Goal: Task Accomplishment & Management: Manage account settings

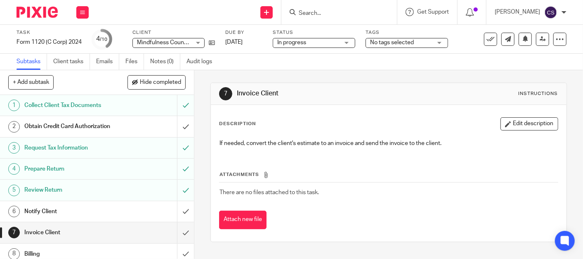
click at [318, 13] on input "Search" at bounding box center [335, 13] width 74 height 7
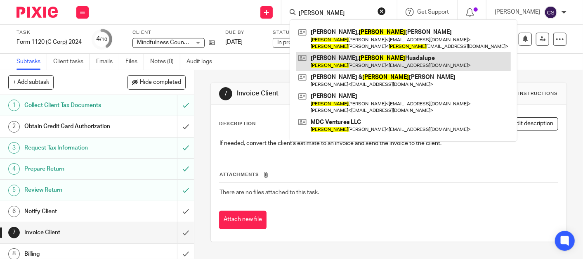
type input "martha"
click at [332, 57] on link at bounding box center [403, 61] width 215 height 19
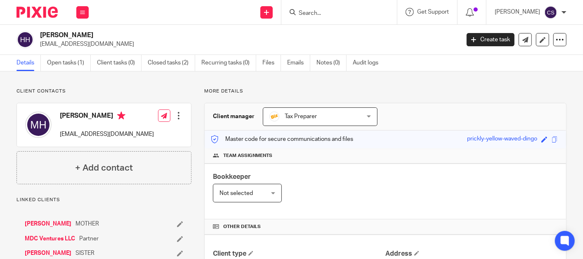
click at [57, 223] on link "[PERSON_NAME]" at bounding box center [48, 224] width 47 height 8
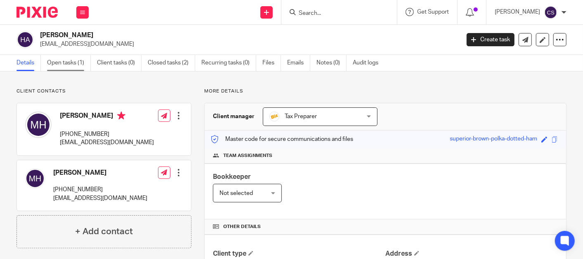
click at [67, 61] on link "Open tasks (1)" at bounding box center [69, 63] width 44 height 16
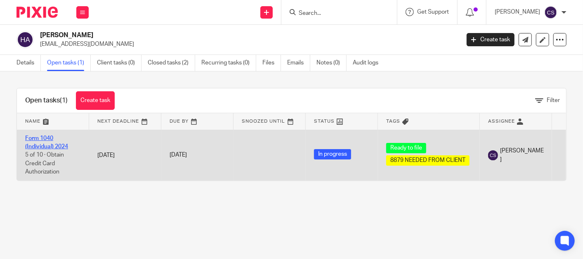
click at [38, 139] on link "Form 1040 (Individual) 2024" at bounding box center [46, 142] width 43 height 14
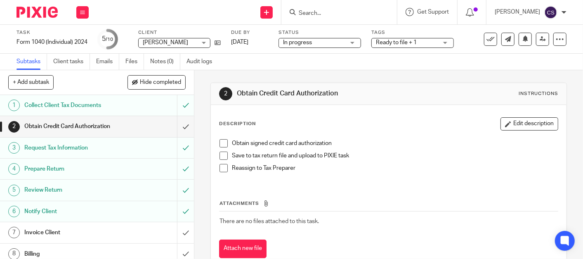
click at [32, 226] on h1 "Invoice Client" at bounding box center [72, 232] width 97 height 12
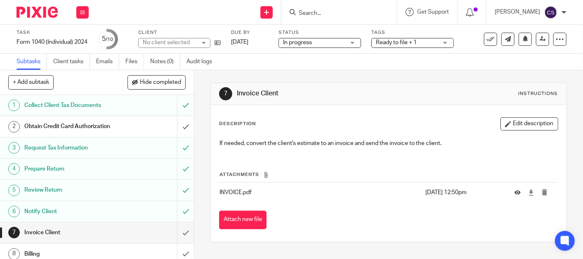
click at [155, 124] on div "Obtain Credit Card Authorization" at bounding box center [96, 126] width 144 height 12
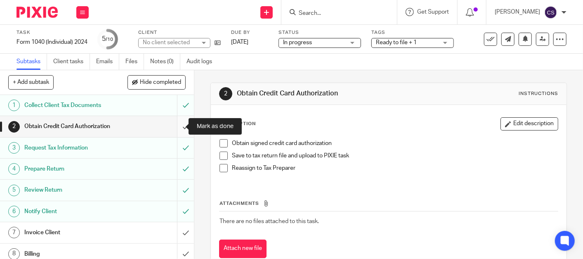
click at [175, 124] on input "submit" at bounding box center [97, 126] width 194 height 21
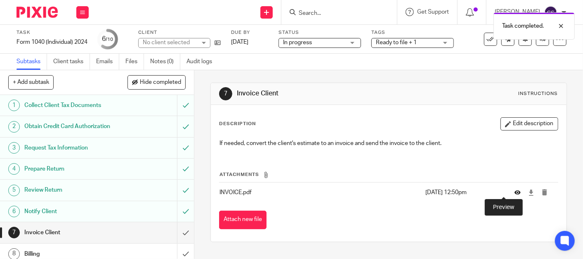
click at [515, 190] on icon at bounding box center [518, 192] width 6 height 6
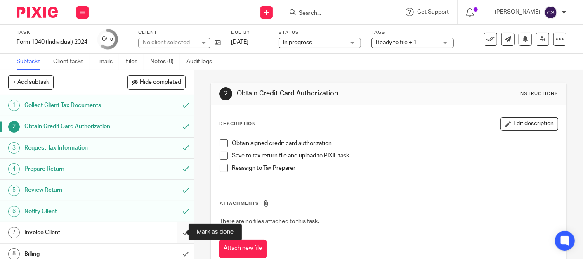
click at [177, 231] on input "submit" at bounding box center [97, 232] width 194 height 21
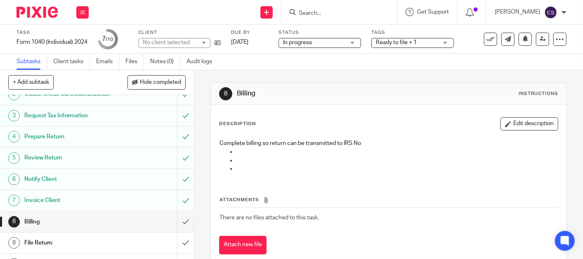
scroll to position [47, 0]
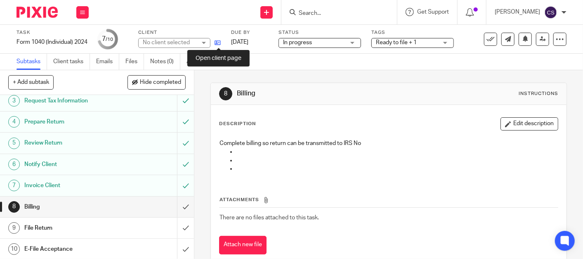
click at [220, 40] on icon at bounding box center [218, 43] width 6 height 6
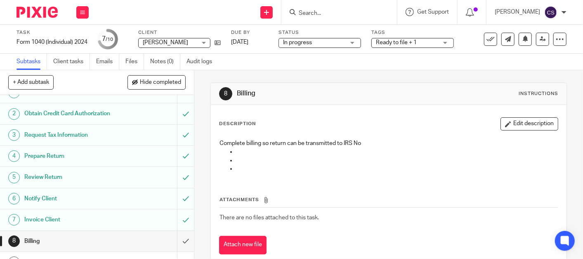
scroll to position [0, 0]
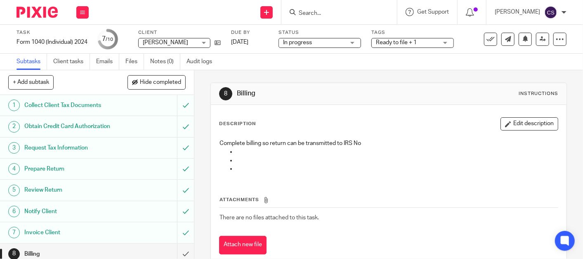
click at [335, 13] on input "Search" at bounding box center [335, 13] width 74 height 7
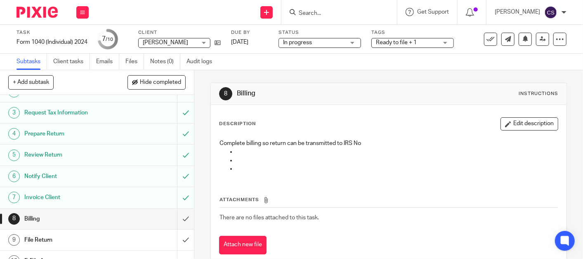
scroll to position [47, 0]
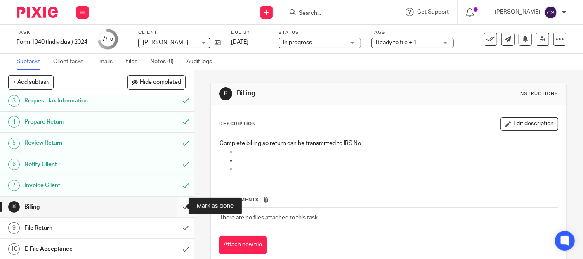
click at [178, 206] on input "submit" at bounding box center [97, 206] width 194 height 21
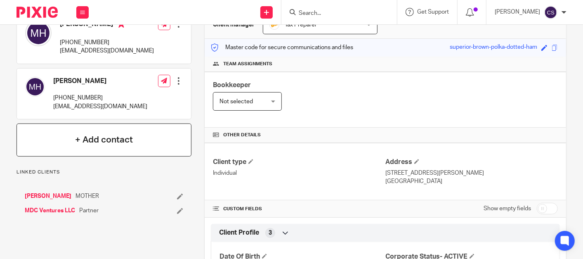
scroll to position [84, 0]
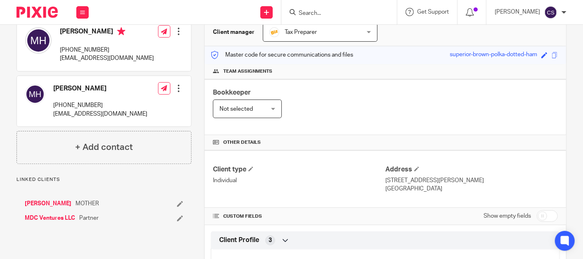
click at [38, 203] on link "[PERSON_NAME]" at bounding box center [48, 203] width 47 height 8
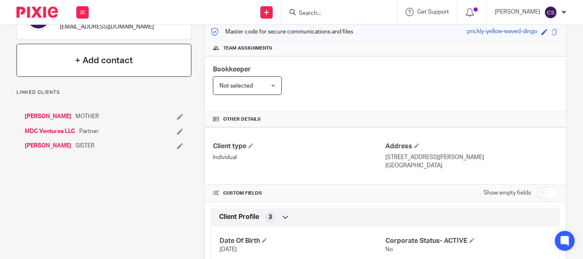
scroll to position [8, 0]
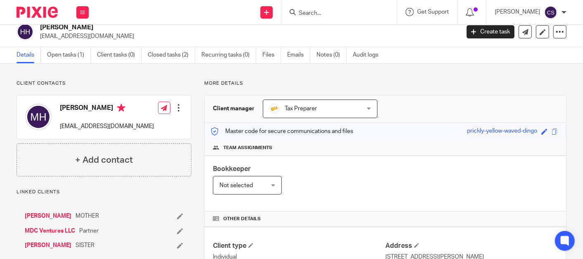
click at [42, 229] on link "MDC Ventures LLC" at bounding box center [50, 231] width 50 height 8
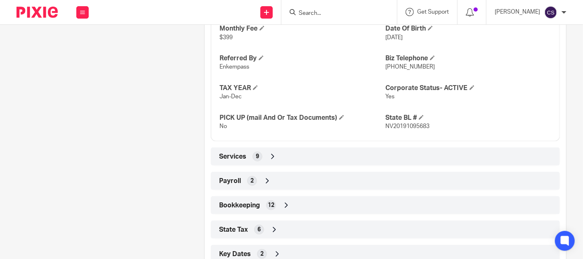
scroll to position [581, 0]
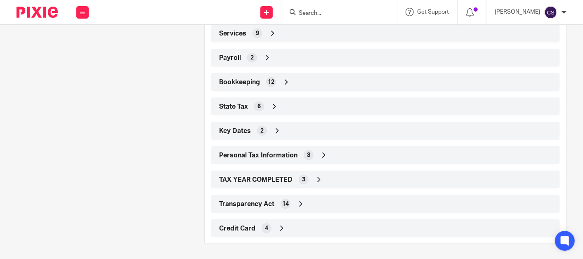
click at [279, 226] on icon at bounding box center [282, 228] width 8 height 8
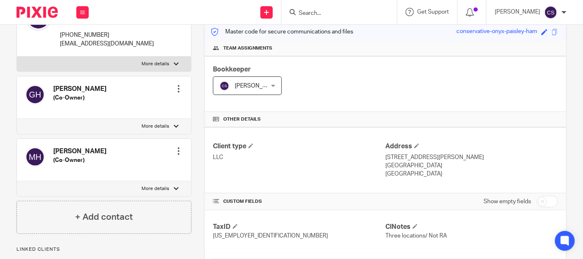
scroll to position [229, 0]
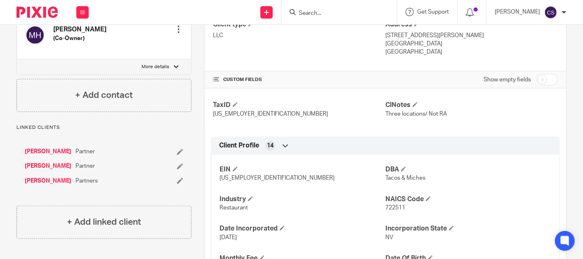
click at [59, 163] on link "[PERSON_NAME]" at bounding box center [48, 166] width 47 height 8
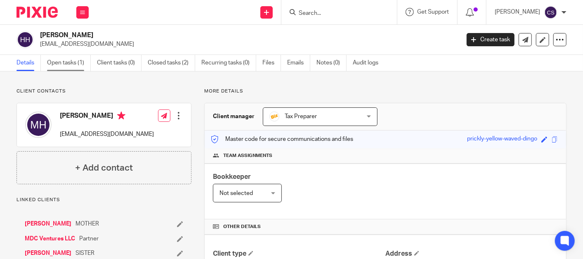
click at [60, 59] on link "Open tasks (1)" at bounding box center [69, 63] width 44 height 16
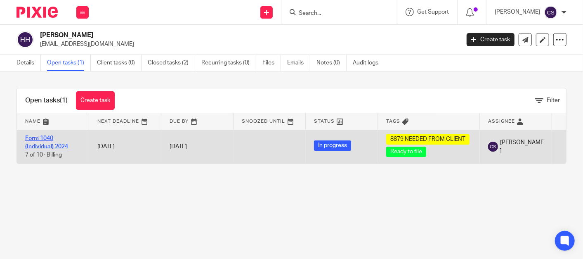
click at [34, 138] on link "Form 1040 (Individual) 2024" at bounding box center [46, 142] width 43 height 14
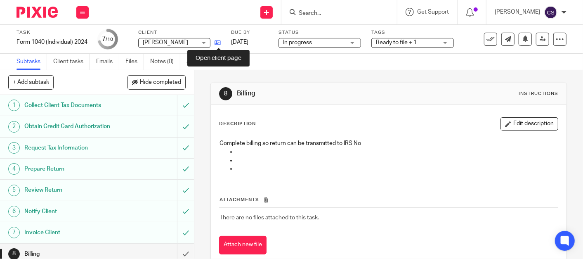
click at [220, 41] on icon at bounding box center [218, 43] width 6 height 6
click at [220, 44] on icon at bounding box center [218, 43] width 6 height 6
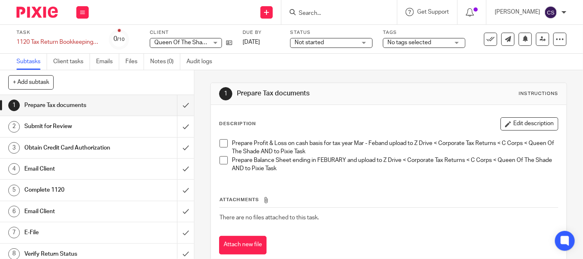
click at [332, 11] on input "Search" at bounding box center [335, 13] width 74 height 7
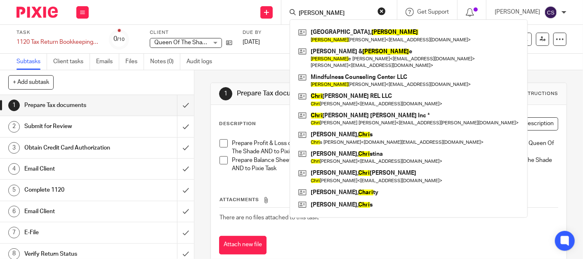
type input "cheri"
click at [358, 234] on div "Attachments There are no files attached to this task. Attach new file" at bounding box center [388, 216] width 339 height 75
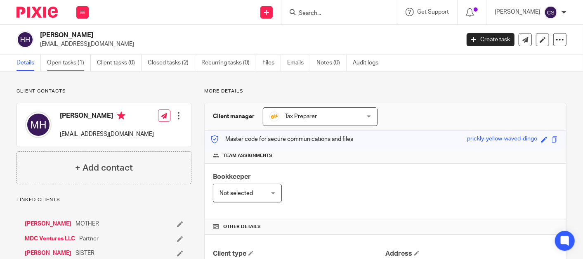
click at [62, 66] on link "Open tasks (1)" at bounding box center [69, 63] width 44 height 16
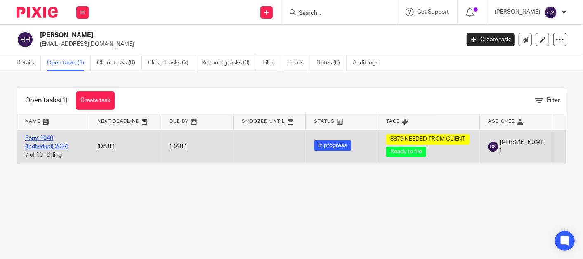
click at [33, 137] on link "Form 1040 (Individual) 2024" at bounding box center [46, 142] width 43 height 14
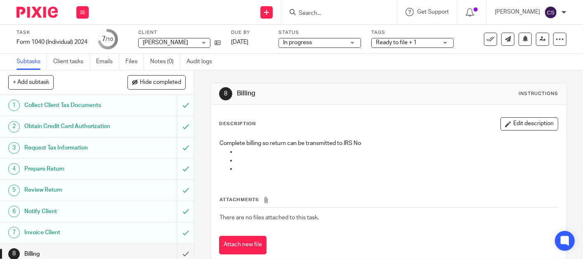
click at [338, 15] on input "Search" at bounding box center [335, 13] width 74 height 7
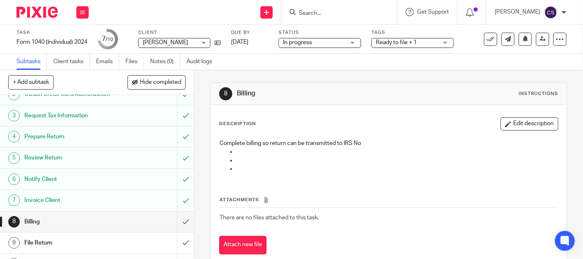
scroll to position [47, 0]
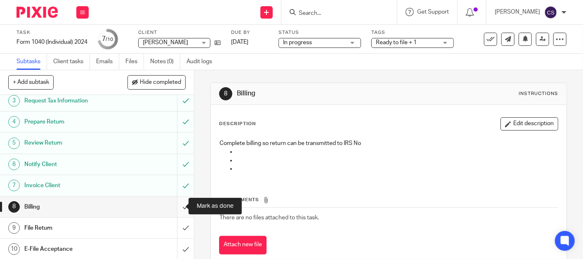
click at [177, 205] on input "submit" at bounding box center [97, 206] width 194 height 21
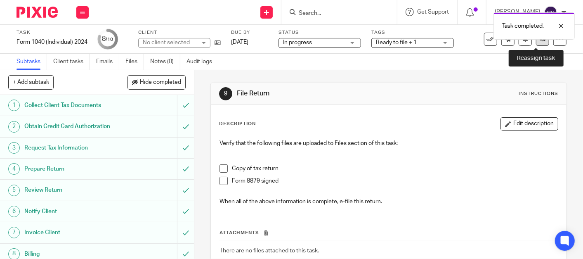
click at [540, 40] on icon at bounding box center [543, 39] width 6 height 6
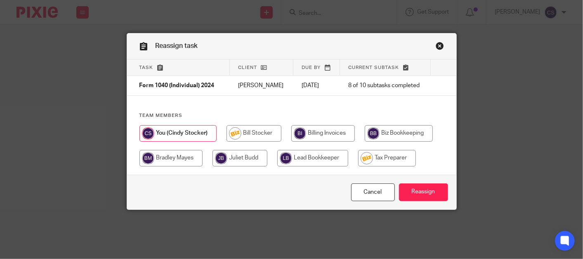
click at [386, 164] on input "radio" at bounding box center [387, 158] width 58 height 17
radio input "true"
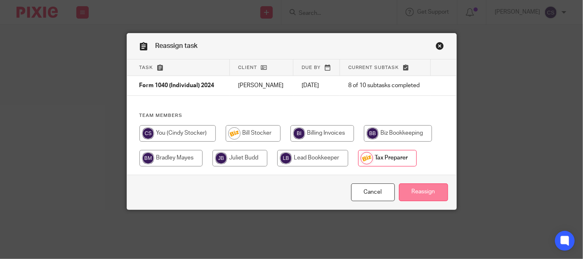
click at [419, 196] on input "Reassign" at bounding box center [423, 192] width 49 height 18
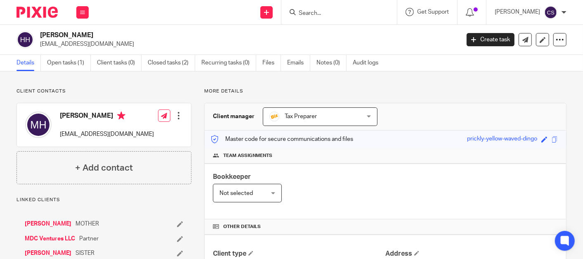
click at [71, 224] on link "[PERSON_NAME]" at bounding box center [48, 224] width 47 height 8
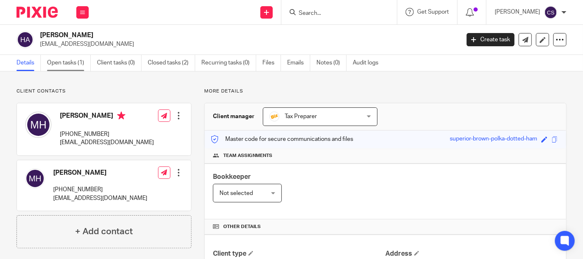
click at [61, 62] on link "Open tasks (1)" at bounding box center [69, 63] width 44 height 16
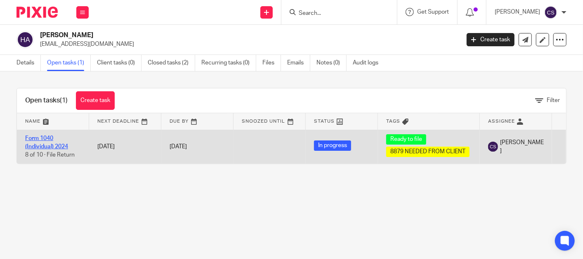
click at [40, 138] on link "Form 1040 (Individual) 2024" at bounding box center [46, 142] width 43 height 14
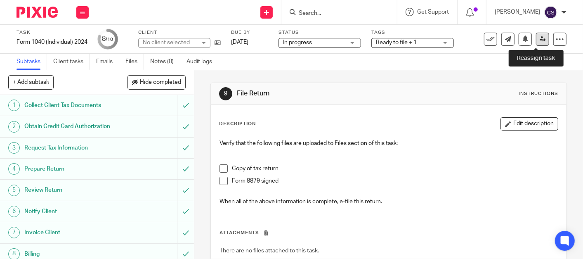
click at [540, 41] on icon at bounding box center [543, 39] width 6 height 6
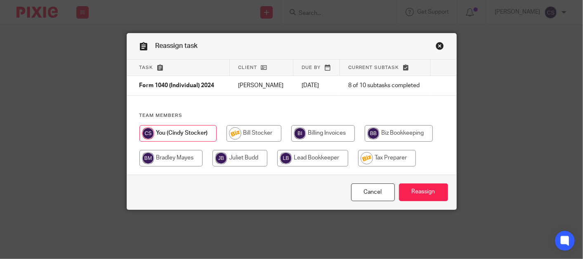
click at [388, 166] on input "radio" at bounding box center [387, 158] width 58 height 17
radio input "true"
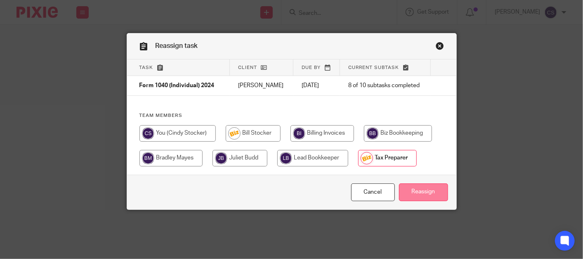
click at [419, 192] on input "Reassign" at bounding box center [423, 192] width 49 height 18
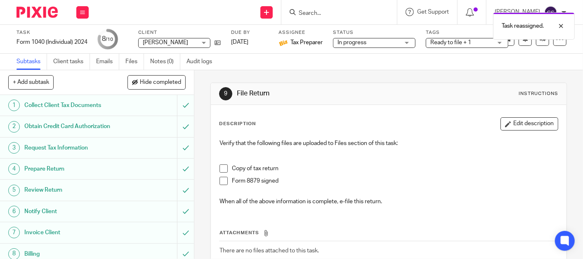
click at [333, 14] on div "Task reassigned." at bounding box center [433, 23] width 283 height 31
click at [313, 11] on div "Task reassigned." at bounding box center [433, 23] width 283 height 31
click at [314, 15] on div "Task reassigned." at bounding box center [433, 23] width 283 height 31
click at [316, 15] on input "Search" at bounding box center [335, 13] width 74 height 7
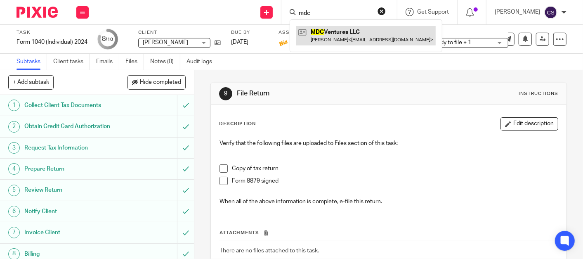
type input "mdc"
click at [334, 31] on link at bounding box center [365, 35] width 139 height 19
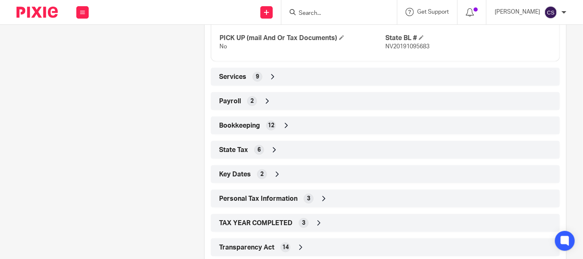
scroll to position [581, 0]
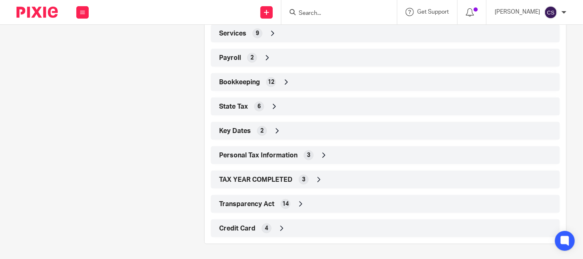
click at [280, 224] on icon at bounding box center [282, 228] width 8 height 8
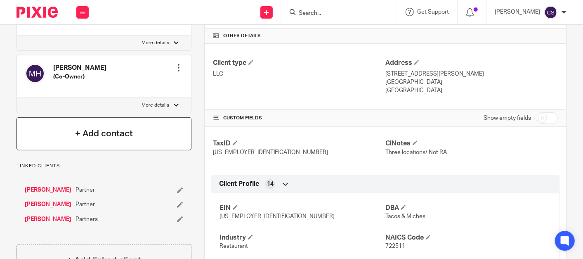
scroll to position [0, 0]
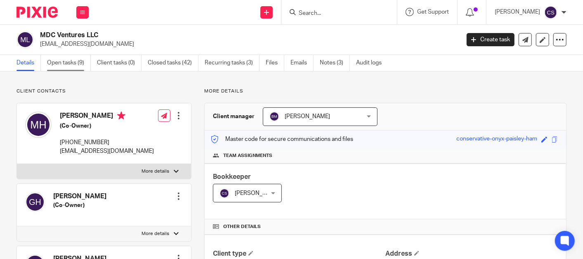
click at [59, 61] on link "Open tasks (9)" at bounding box center [69, 63] width 44 height 16
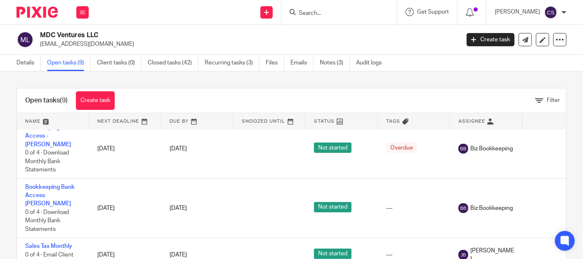
scroll to position [274, 0]
